Goal: Task Accomplishment & Management: Complete application form

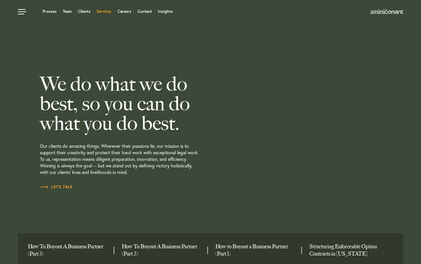
click at [99, 10] on link "Services" at bounding box center [104, 12] width 15 height 4
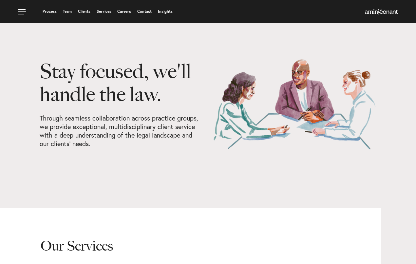
click at [143, 14] on ul "Process Team Clients Services Careers Contact Insights" at bounding box center [159, 11] width 283 height 7
click at [143, 12] on link "Contact" at bounding box center [144, 12] width 14 height 4
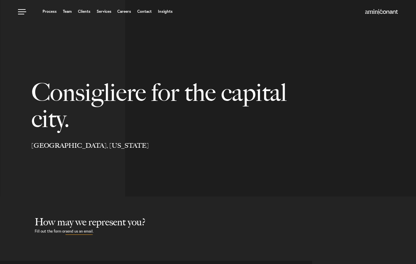
select select "Austin"
select select "Business and Civil Litigation"
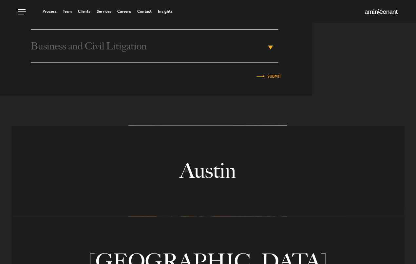
scroll to position [360, 0]
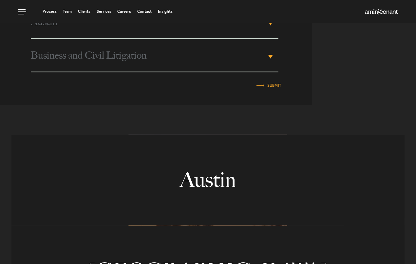
click at [267, 54] on div "Business and Civil Litigation ▾" at bounding box center [155, 55] width 248 height 33
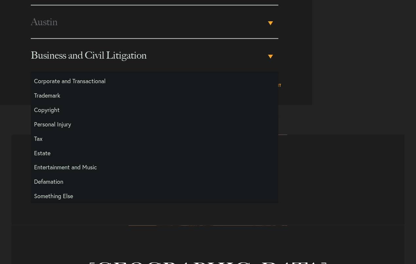
scroll to position [459, 0]
